Goal: Entertainment & Leisure: Consume media (video, audio)

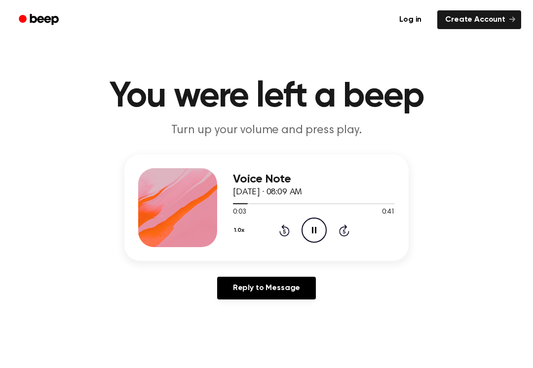
click at [315, 229] on icon at bounding box center [314, 230] width 4 height 6
click at [288, 232] on icon at bounding box center [284, 231] width 10 height 12
click at [311, 220] on icon "Play Audio" at bounding box center [314, 230] width 25 height 25
click at [316, 226] on icon "Pause Audio" at bounding box center [314, 230] width 25 height 25
click at [316, 223] on icon "Play Audio" at bounding box center [314, 230] width 25 height 25
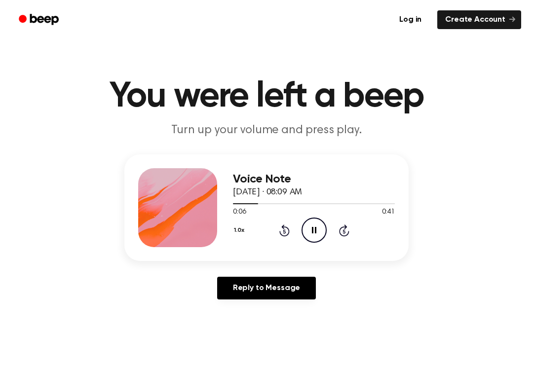
click at [310, 227] on icon "Pause Audio" at bounding box center [314, 230] width 25 height 25
click at [315, 231] on icon at bounding box center [314, 230] width 5 height 6
click at [346, 229] on icon "Skip 5 seconds" at bounding box center [344, 230] width 11 height 13
click at [286, 229] on icon "Rewind 5 seconds" at bounding box center [284, 230] width 11 height 13
click at [284, 230] on icon at bounding box center [284, 231] width 2 height 4
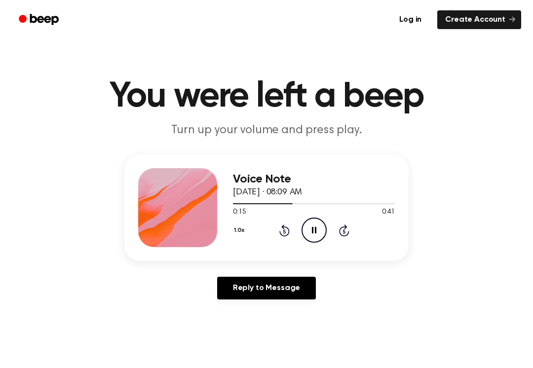
click at [284, 228] on icon at bounding box center [284, 231] width 10 height 12
click at [314, 232] on icon "Pause Audio" at bounding box center [314, 230] width 25 height 25
click at [309, 227] on icon "Play Audio" at bounding box center [314, 230] width 25 height 25
click at [309, 233] on icon "Pause Audio" at bounding box center [314, 230] width 25 height 25
click at [316, 222] on icon "Play Audio" at bounding box center [314, 230] width 25 height 25
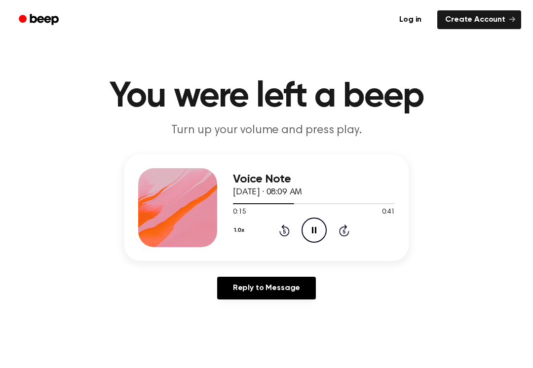
click at [317, 233] on icon "Pause Audio" at bounding box center [314, 230] width 25 height 25
click at [307, 230] on icon "Play Audio" at bounding box center [314, 230] width 25 height 25
click at [312, 228] on icon at bounding box center [314, 230] width 4 height 6
click at [279, 233] on icon "Rewind 5 seconds" at bounding box center [284, 230] width 11 height 13
click at [317, 231] on icon "Play Audio" at bounding box center [314, 230] width 25 height 25
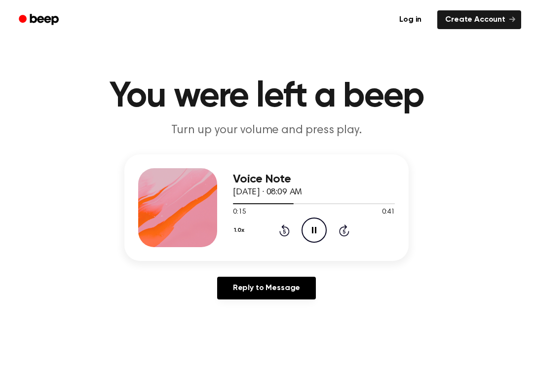
click at [312, 229] on icon at bounding box center [314, 230] width 4 height 6
click at [321, 231] on icon "Play Audio" at bounding box center [314, 230] width 25 height 25
click at [318, 232] on icon "Pause Audio" at bounding box center [314, 230] width 25 height 25
click at [309, 224] on icon "Play Audio" at bounding box center [314, 230] width 25 height 25
click at [314, 227] on icon "Pause Audio" at bounding box center [314, 230] width 25 height 25
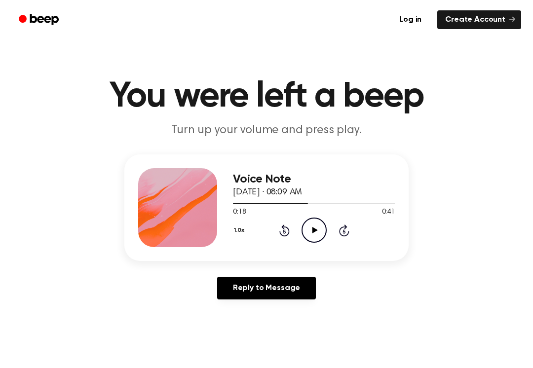
click at [318, 224] on icon "Play Audio" at bounding box center [314, 230] width 25 height 25
click at [315, 225] on icon "Pause Audio" at bounding box center [314, 230] width 25 height 25
click at [312, 237] on icon "Play Audio" at bounding box center [314, 230] width 25 height 25
click at [318, 224] on icon "Pause Audio" at bounding box center [314, 230] width 25 height 25
click at [313, 227] on icon "Play Audio" at bounding box center [314, 230] width 25 height 25
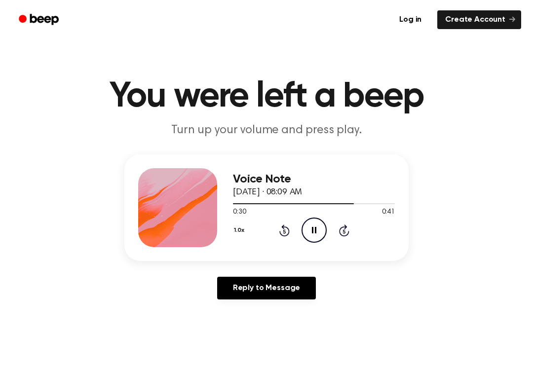
click at [343, 229] on icon "Skip 5 seconds" at bounding box center [344, 230] width 11 height 13
click at [284, 227] on icon at bounding box center [284, 231] width 10 height 12
click at [287, 234] on icon at bounding box center [284, 231] width 10 height 12
click at [286, 232] on icon "Rewind 5 seconds" at bounding box center [284, 230] width 11 height 13
click at [281, 231] on icon "Rewind 5 seconds" at bounding box center [284, 230] width 11 height 13
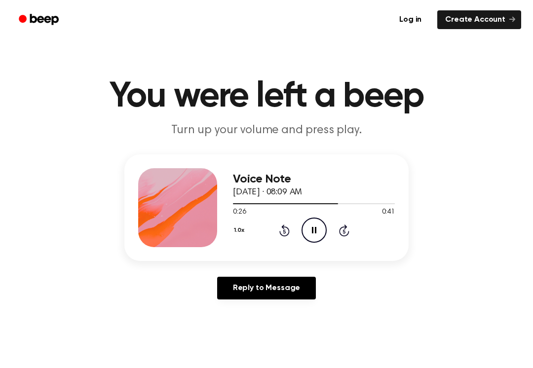
click at [281, 231] on icon "Rewind 5 seconds" at bounding box center [284, 230] width 11 height 13
click at [282, 232] on icon "Rewind 5 seconds" at bounding box center [284, 230] width 11 height 13
click at [310, 227] on icon "Pause Audio" at bounding box center [314, 230] width 25 height 25
click at [316, 231] on icon at bounding box center [314, 230] width 5 height 6
click at [309, 235] on icon "Pause Audio" at bounding box center [314, 230] width 25 height 25
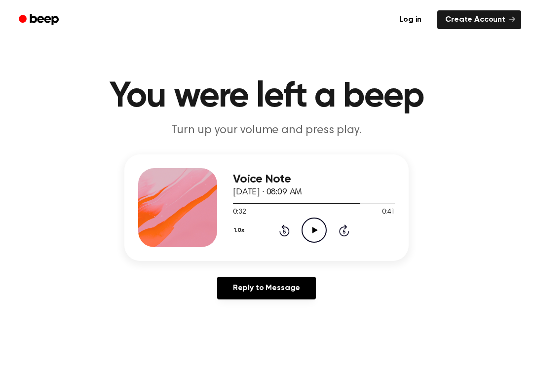
click at [314, 231] on icon at bounding box center [314, 230] width 5 height 6
click at [314, 227] on icon "Pause Audio" at bounding box center [314, 230] width 25 height 25
click at [313, 230] on icon at bounding box center [314, 230] width 5 height 6
click at [311, 227] on icon "Pause Audio" at bounding box center [314, 230] width 25 height 25
click at [281, 227] on icon "Rewind 5 seconds" at bounding box center [284, 230] width 11 height 13
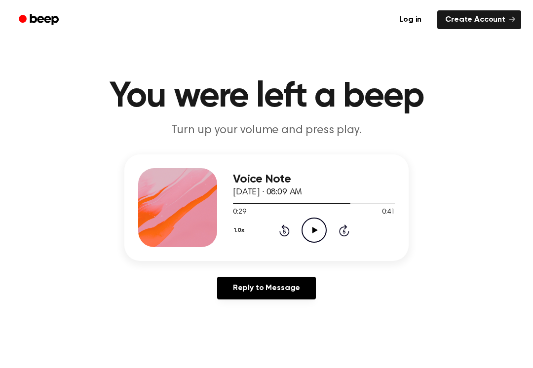
click at [317, 230] on icon at bounding box center [314, 230] width 5 height 6
click at [309, 227] on icon "Pause Audio" at bounding box center [314, 230] width 25 height 25
click at [313, 229] on icon at bounding box center [314, 230] width 5 height 6
click at [311, 227] on icon "Play Audio" at bounding box center [314, 230] width 25 height 25
click at [305, 236] on icon "Pause Audio" at bounding box center [314, 230] width 25 height 25
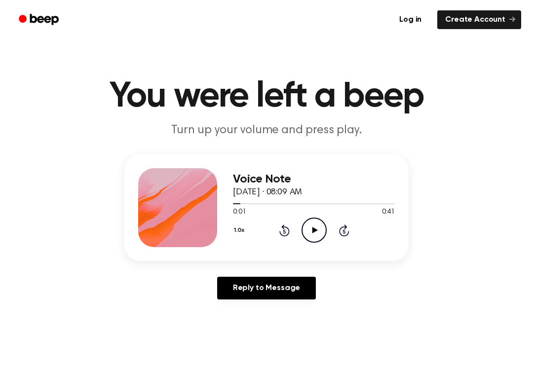
click at [345, 226] on icon at bounding box center [344, 231] width 10 height 12
click at [339, 228] on icon "Skip 5 seconds" at bounding box center [344, 230] width 11 height 13
click at [336, 228] on div "1.0x Rewind 5 seconds Play Audio Skip 5 seconds" at bounding box center [314, 230] width 162 height 25
click at [338, 229] on div "1.0x Rewind 5 seconds Play Audio Skip 5 seconds" at bounding box center [314, 230] width 162 height 25
click at [343, 231] on icon at bounding box center [343, 231] width 2 height 4
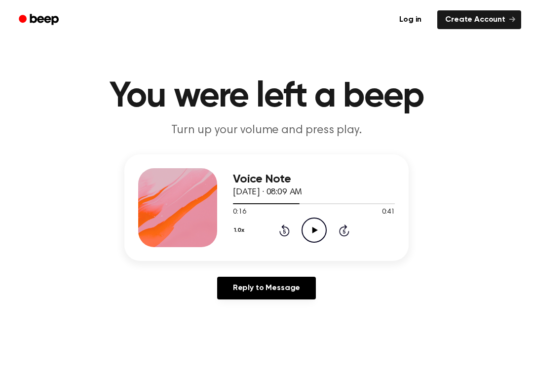
click at [343, 230] on icon "Skip 5 seconds" at bounding box center [344, 230] width 11 height 13
click at [342, 230] on icon "Skip 5 seconds" at bounding box center [344, 230] width 11 height 13
click at [317, 234] on icon "Play Audio" at bounding box center [314, 230] width 25 height 25
click at [313, 232] on icon at bounding box center [314, 230] width 4 height 6
click at [315, 229] on icon at bounding box center [314, 230] width 5 height 6
